Goal: Task Accomplishment & Management: Complete application form

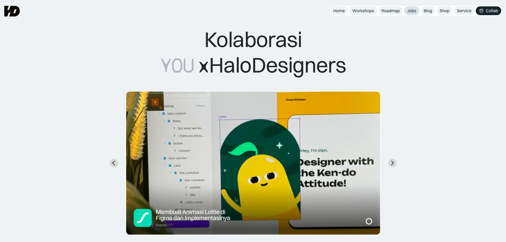
click at [416, 13] on div "Jobs" at bounding box center [411, 11] width 9 height 6
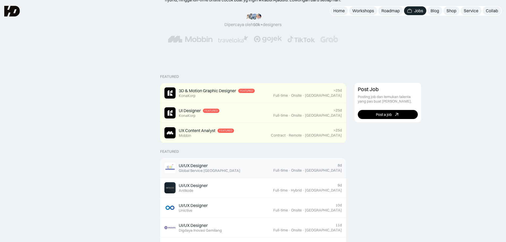
scroll to position [80, 0]
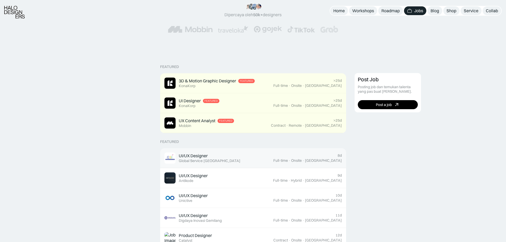
click at [303, 164] on link "UI/UX Designer Featured Global Service Indonesia 8d Full-time · Onsite · Jakarta" at bounding box center [253, 158] width 186 height 20
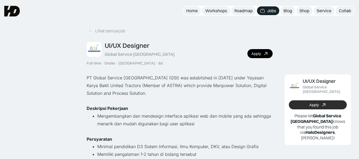
click at [308, 102] on link "Apply" at bounding box center [318, 104] width 58 height 9
click at [275, 9] on div "Jobs" at bounding box center [271, 11] width 9 height 6
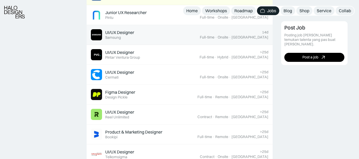
scroll to position [372, 0]
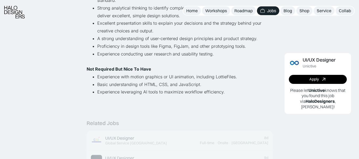
scroll to position [239, 0]
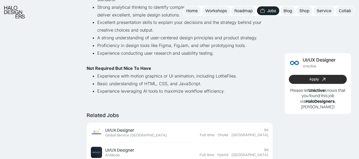
click at [297, 79] on link "Apply" at bounding box center [318, 79] width 58 height 9
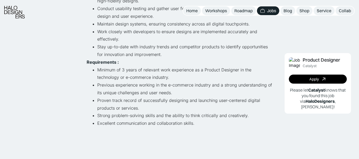
scroll to position [159, 0]
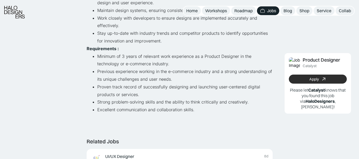
click at [302, 82] on link "Apply" at bounding box center [318, 79] width 58 height 9
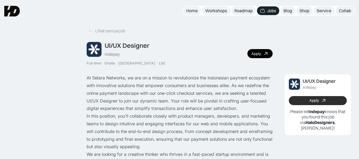
click at [303, 99] on link "Apply" at bounding box center [318, 100] width 58 height 9
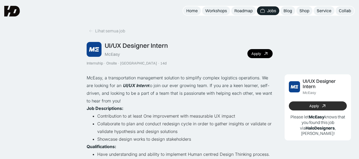
click at [301, 104] on link "Apply" at bounding box center [318, 106] width 58 height 9
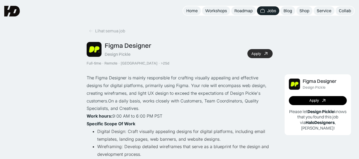
click at [262, 54] on link "Apply" at bounding box center [259, 53] width 25 height 9
